Goal: Transaction & Acquisition: Purchase product/service

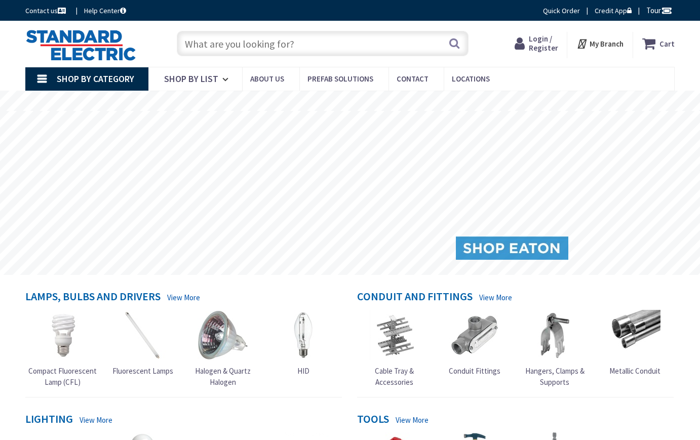
type input "[DEMOGRAPHIC_DATA][GEOGRAPHIC_DATA], [GEOGRAPHIC_DATA]"
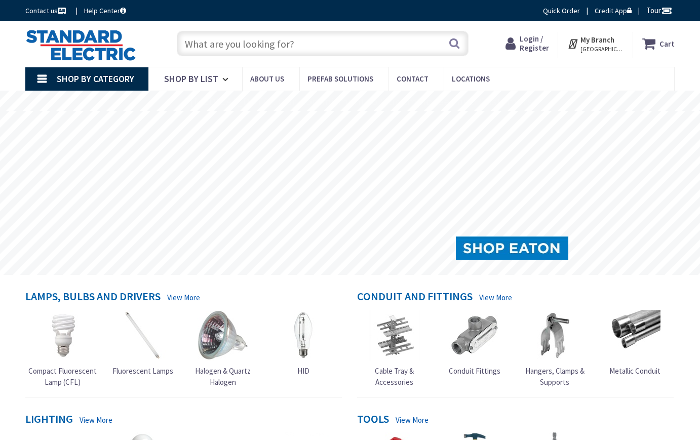
click at [210, 39] on input "text" at bounding box center [323, 43] width 292 height 25
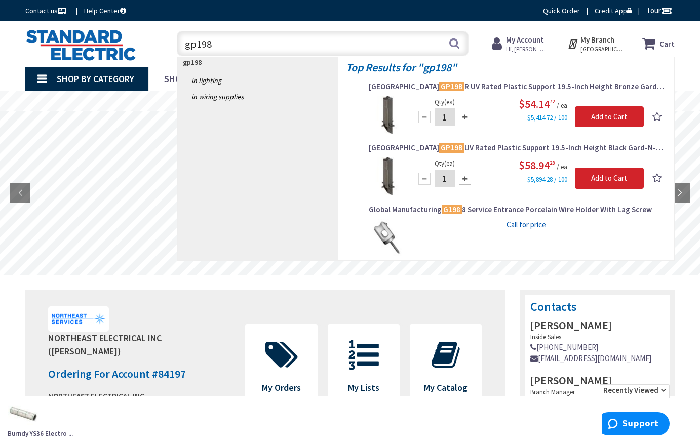
drag, startPoint x: 209, startPoint y: 44, endPoint x: 125, endPoint y: 49, distance: 83.7
click at [125, 50] on div "Toggle Nav gp198 gp198 Search Cart My Cart Close" at bounding box center [350, 44] width 664 height 34
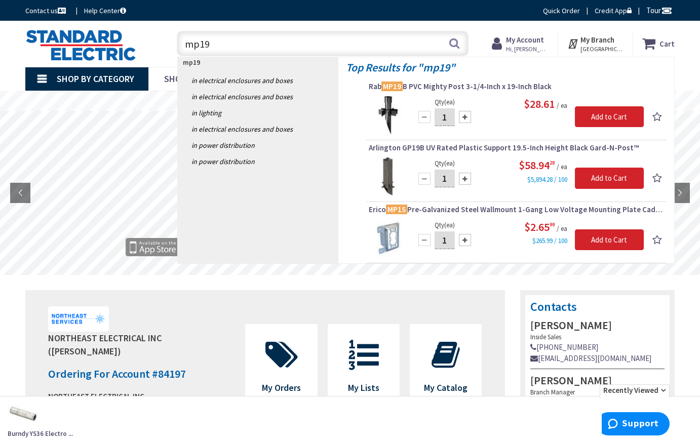
type input "mp19"
click at [427, 89] on span "Rab MP19 B PVC Mighty Post 3-1/4-Inch x 19-Inch Black" at bounding box center [516, 87] width 295 height 10
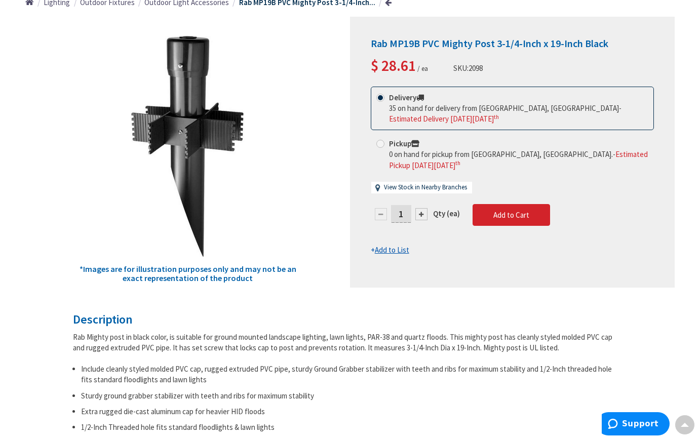
scroll to position [2, 0]
